Goal: Task Accomplishment & Management: Manage account settings

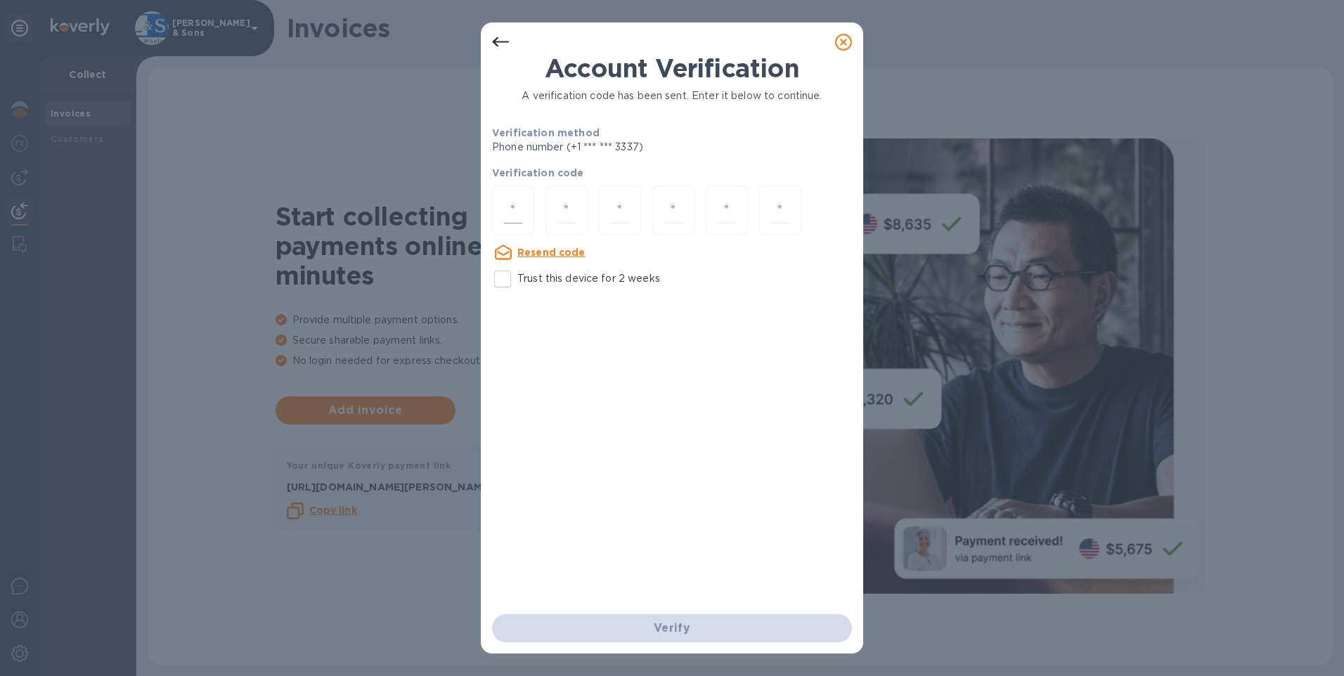
click at [505, 200] on input "number" at bounding box center [513, 211] width 18 height 26
type input "2"
type input "6"
type input "9"
type input "5"
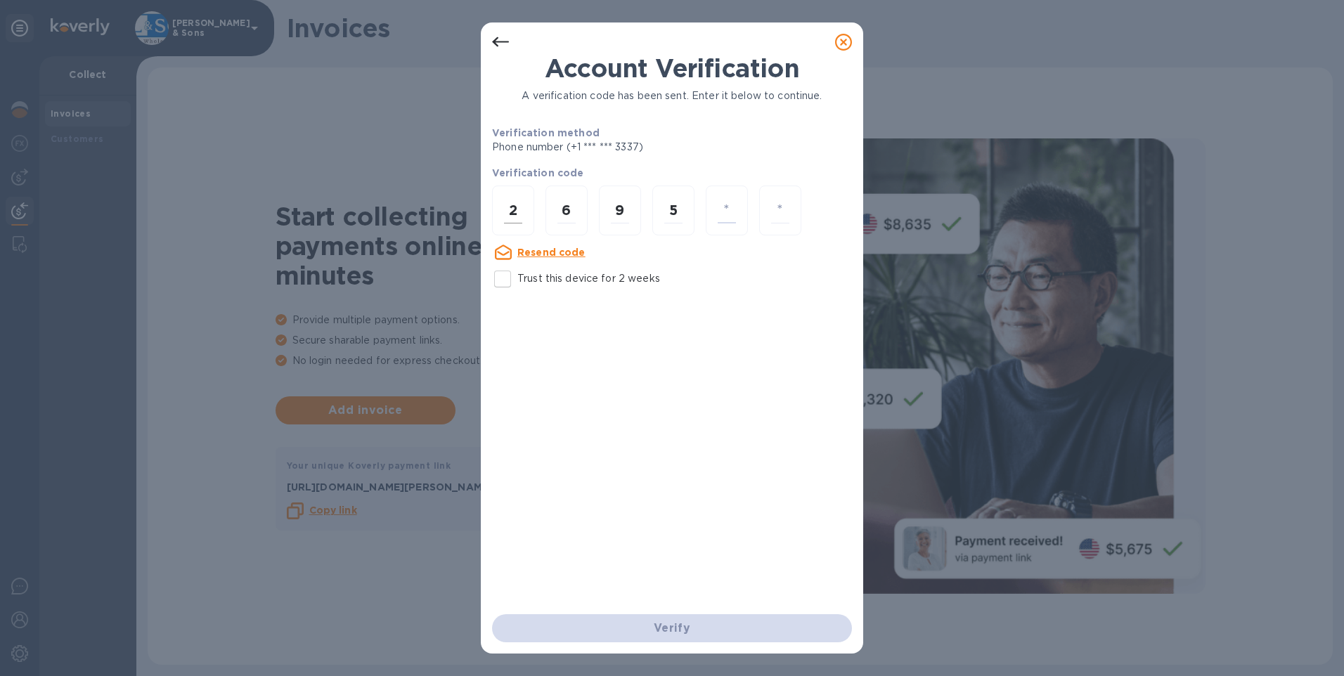
type input "3"
type input "9"
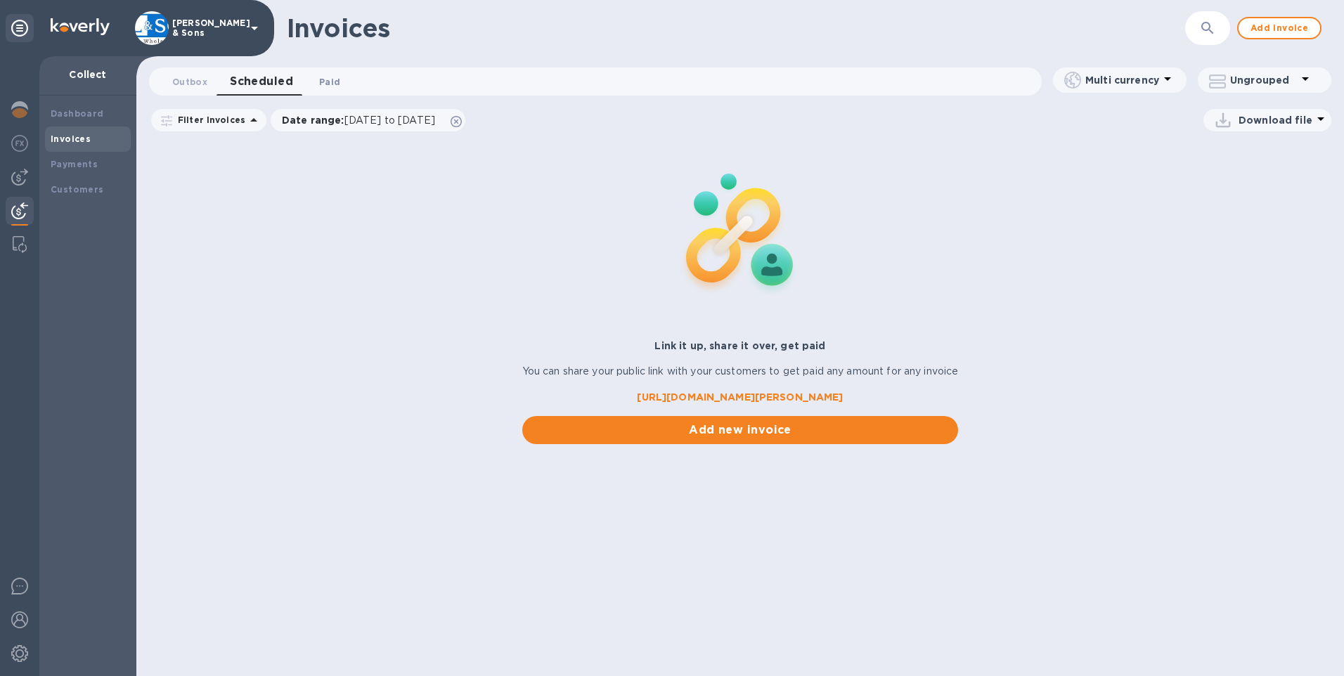
click at [332, 90] on button "Paid 0" at bounding box center [329, 81] width 51 height 28
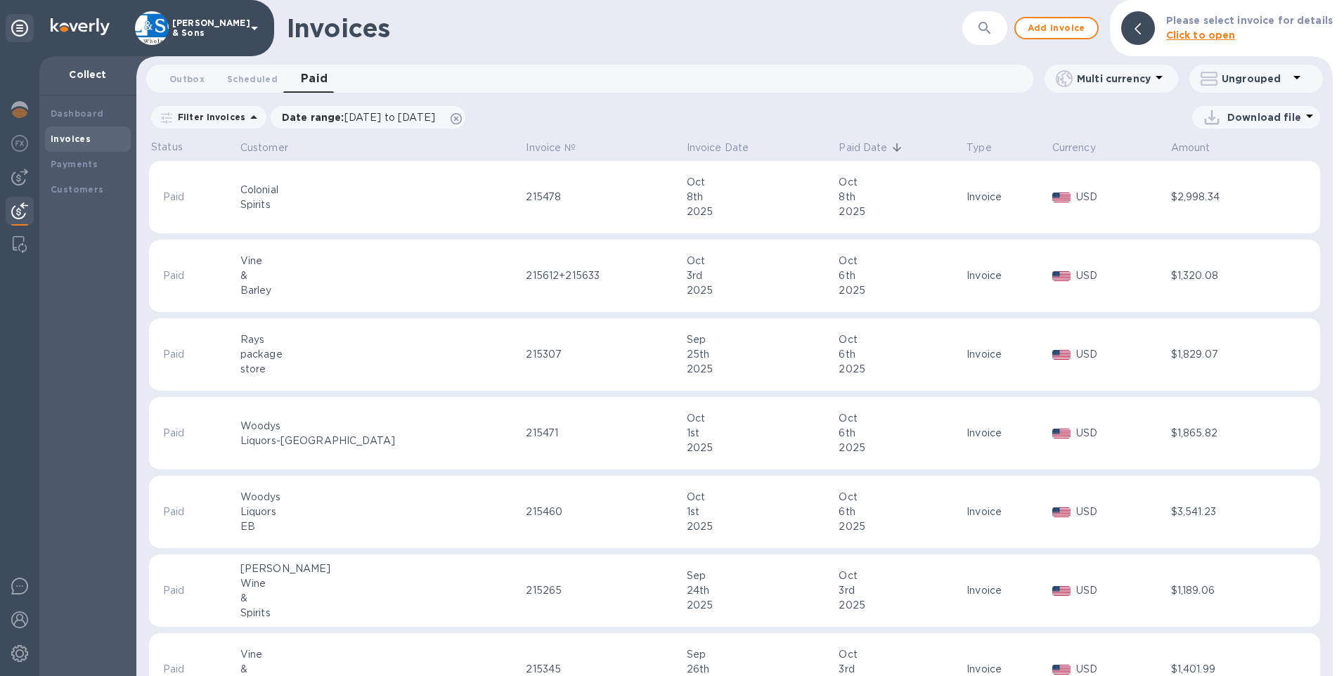
click at [1233, 116] on p "Download file" at bounding box center [1265, 117] width 74 height 14
click at [1218, 155] on li "XLSX file" at bounding box center [1257, 150] width 96 height 39
click at [190, 87] on button "Outbox 0" at bounding box center [187, 79] width 58 height 28
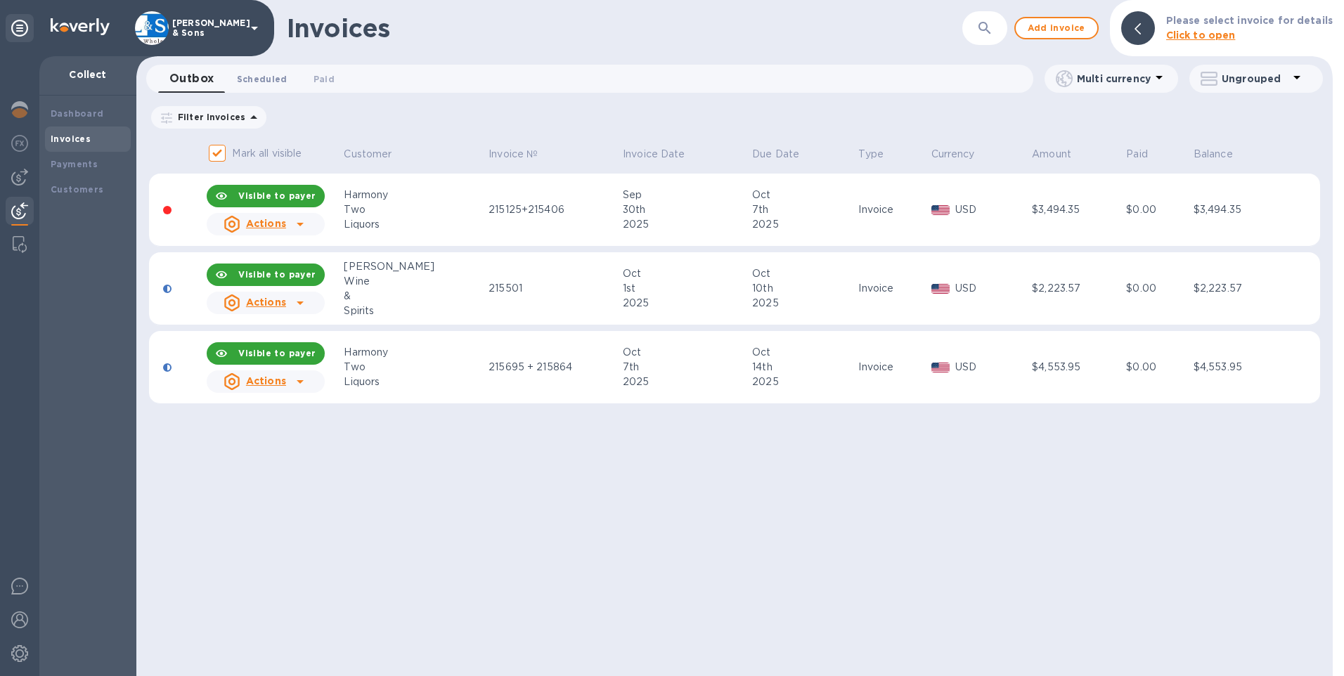
click at [248, 79] on span "Scheduled 0" at bounding box center [262, 79] width 51 height 15
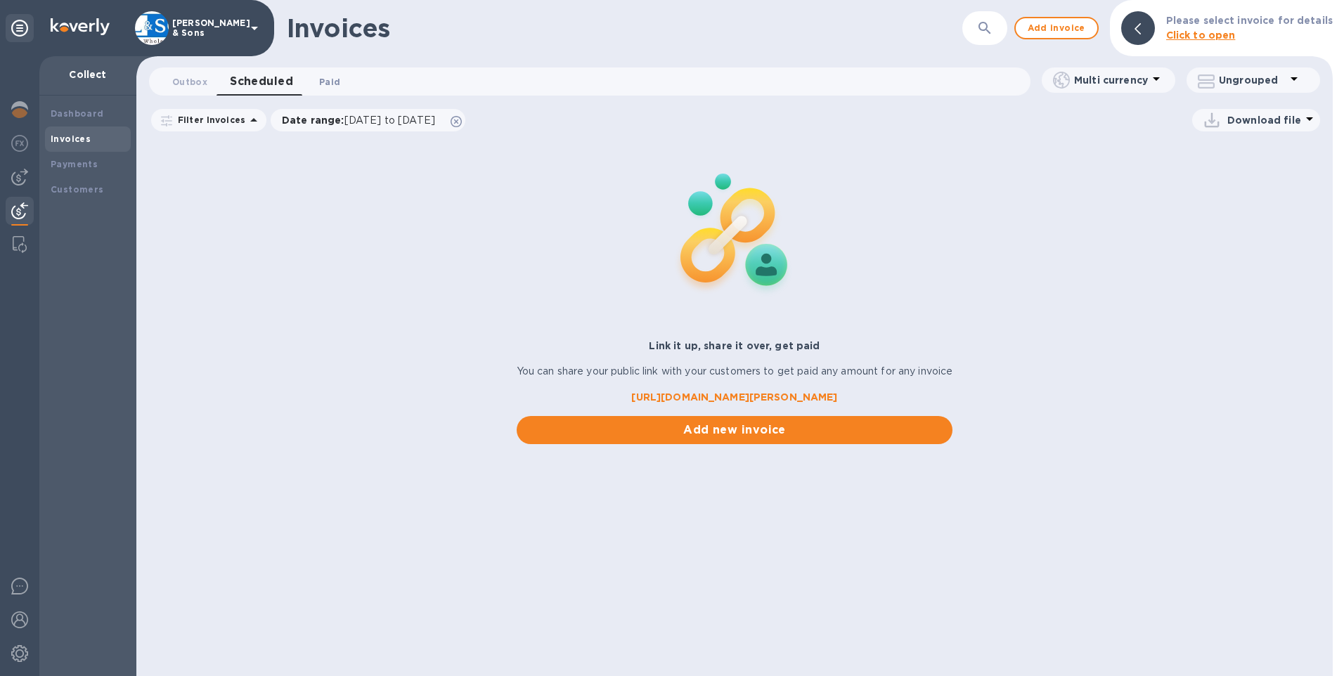
click at [338, 82] on span "Paid 0" at bounding box center [330, 82] width 28 height 15
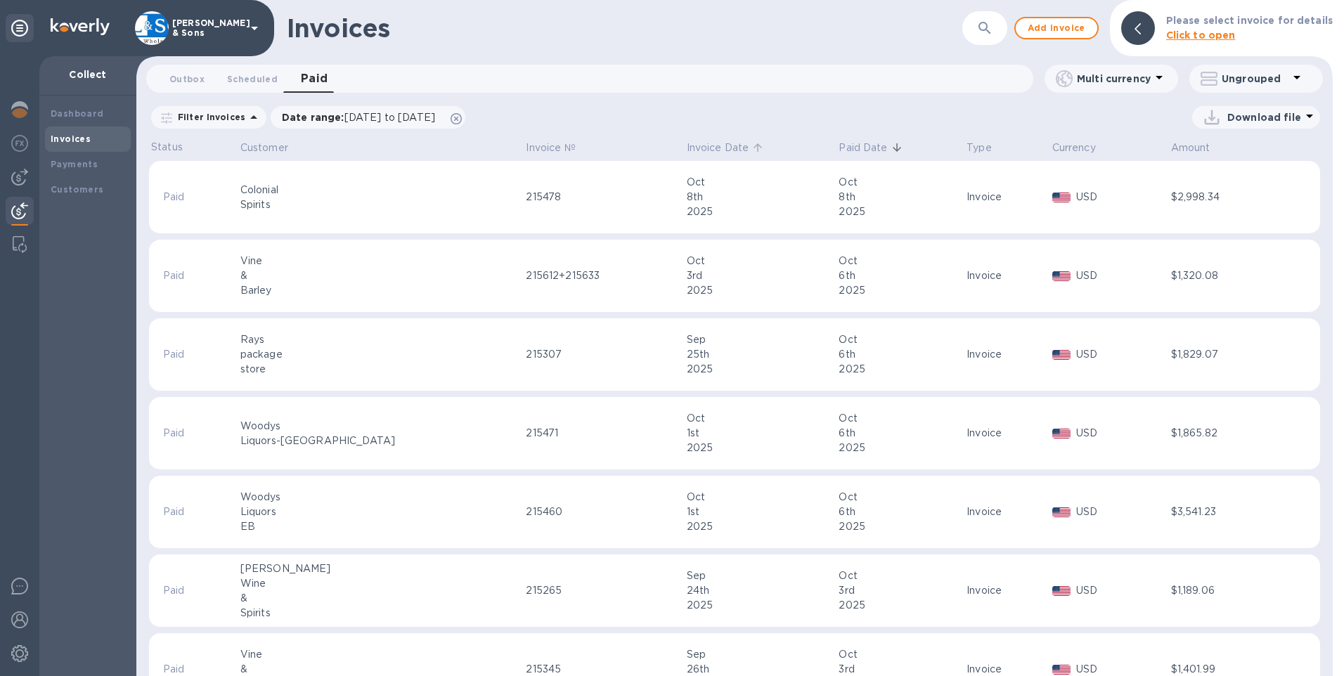
click at [687, 150] on p "Invoice Date" at bounding box center [718, 148] width 63 height 15
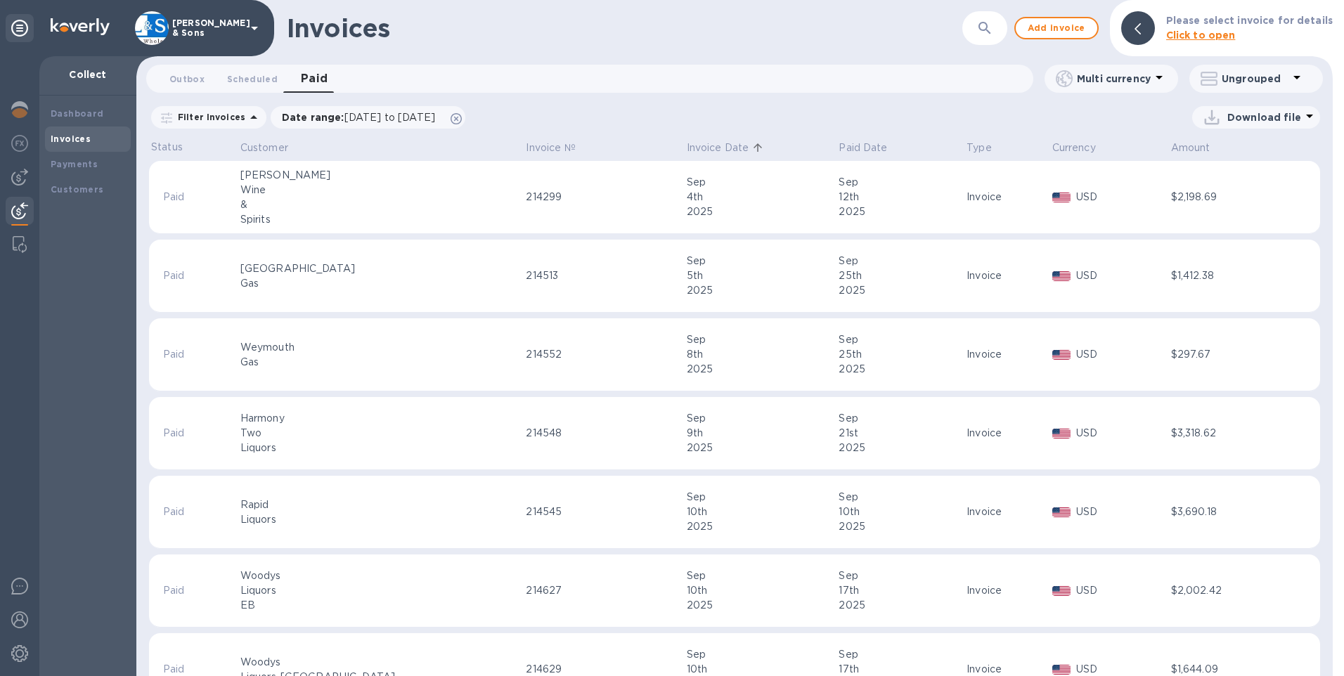
click at [687, 150] on p "Invoice Date" at bounding box center [718, 148] width 63 height 15
